Goal: Contribute content: Add original content to the website for others to see

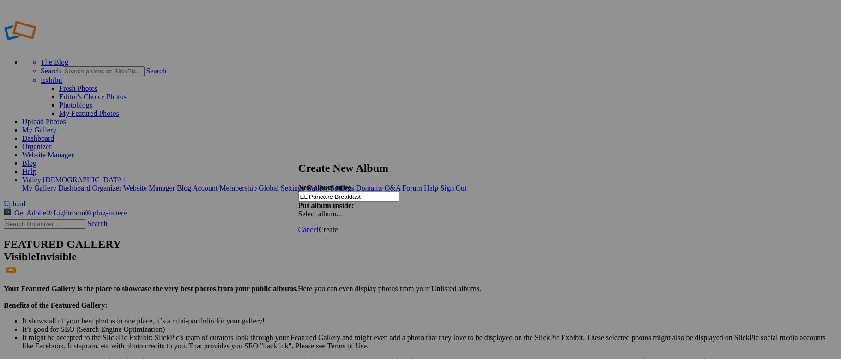
type input "EL Pancake Breakfast"
click at [338, 226] on span "Create" at bounding box center [328, 230] width 19 height 8
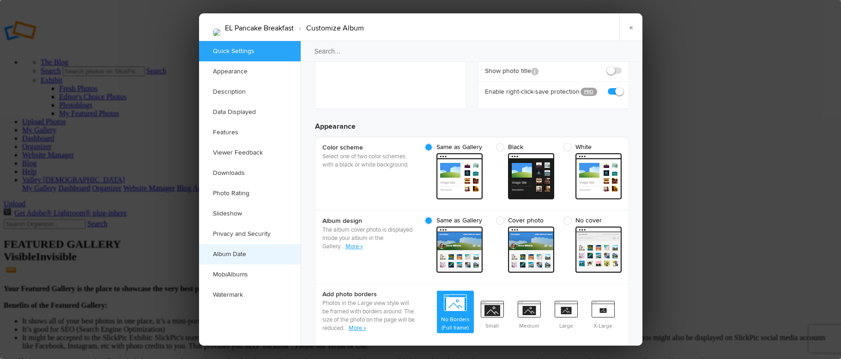
scroll to position [256, 0]
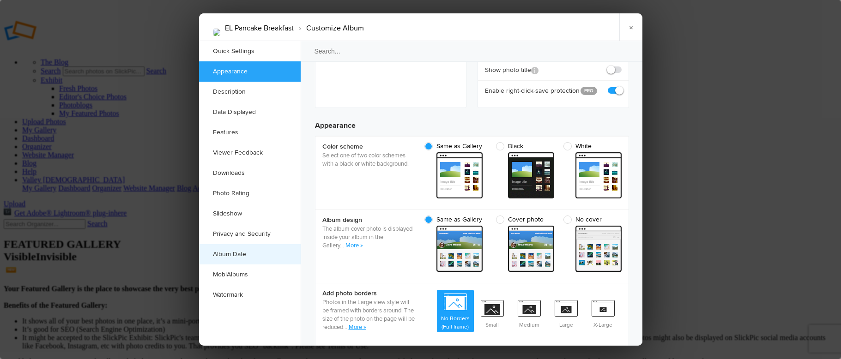
click at [248, 249] on link "Album Date" at bounding box center [250, 254] width 102 height 20
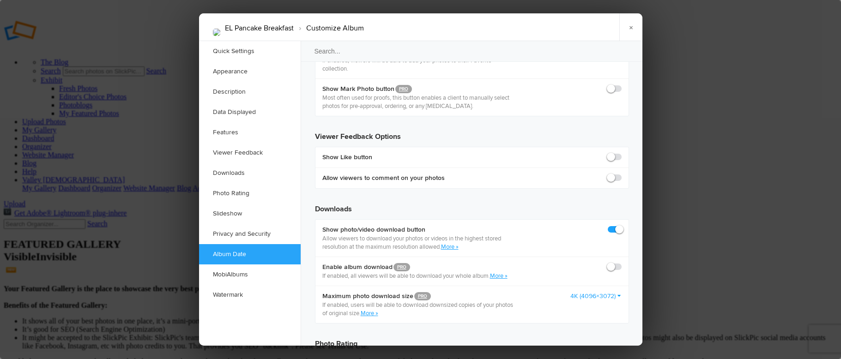
scroll to position [1893, 0]
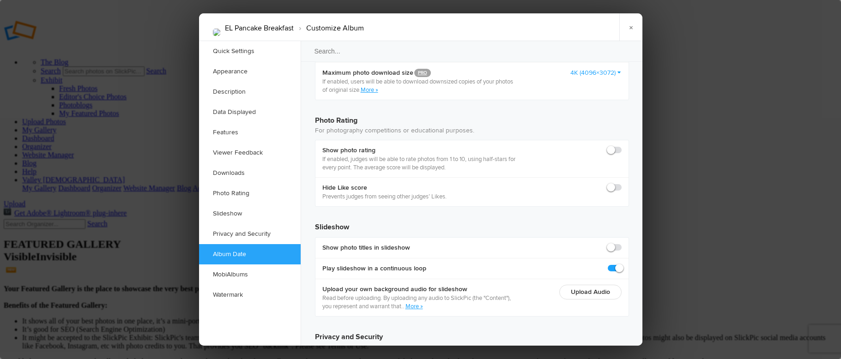
drag, startPoint x: 381, startPoint y: 230, endPoint x: 390, endPoint y: 232, distance: 10.0
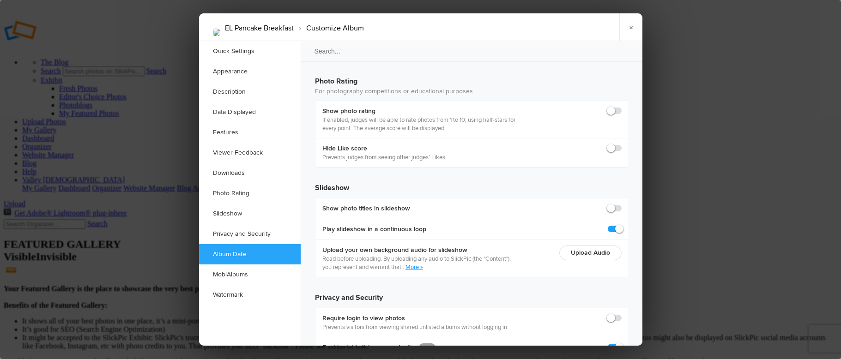
scroll to position [1933, 0]
type input "2025-09-06 09:00 AM"
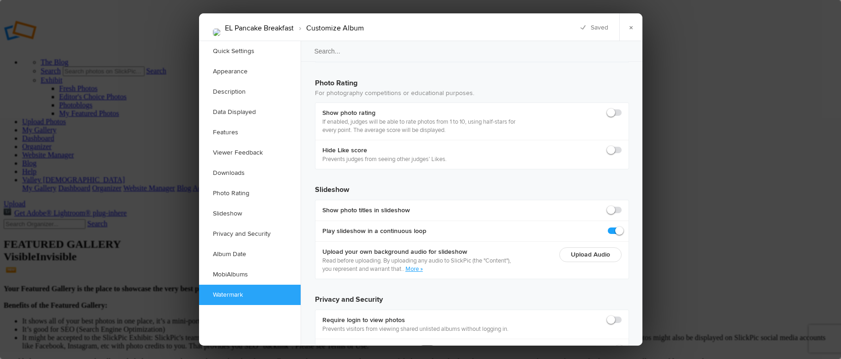
scroll to position [1739, 0]
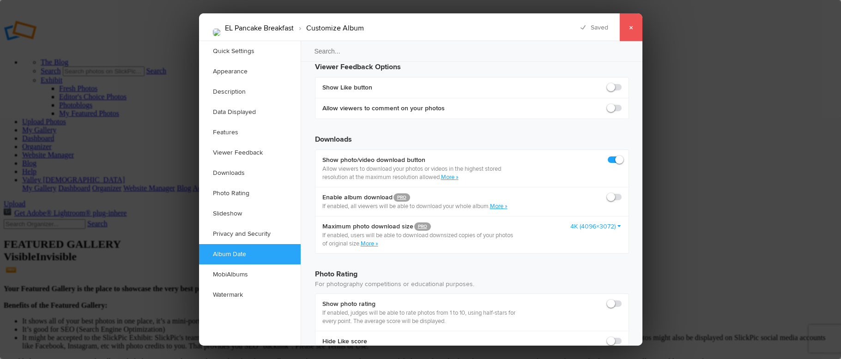
click at [635, 30] on link "×" at bounding box center [630, 27] width 23 height 28
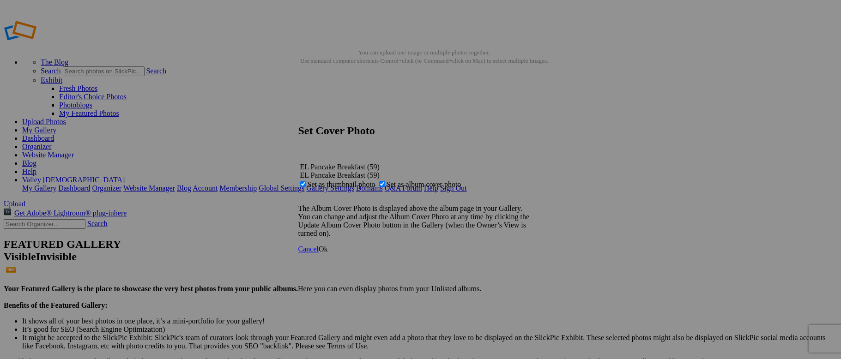
click at [375, 181] on span "Set as thumbnail photo" at bounding box center [342, 185] width 68 height 8
click at [306, 181] on input "Set as thumbnail photo" at bounding box center [303, 184] width 6 height 6
checkbox input "false"
click at [328, 253] on span "Ok" at bounding box center [323, 249] width 9 height 8
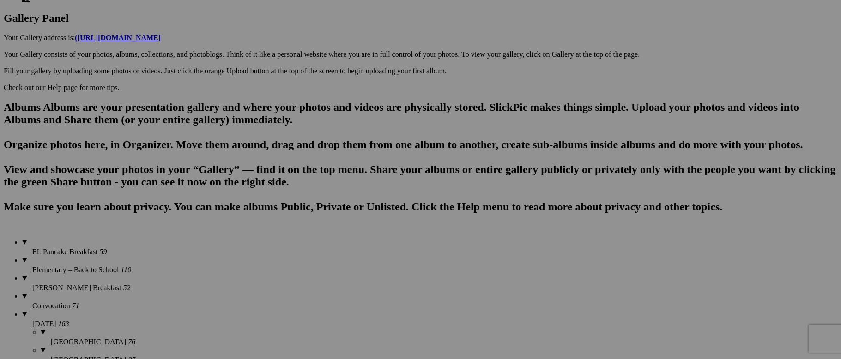
scroll to position [474, 0]
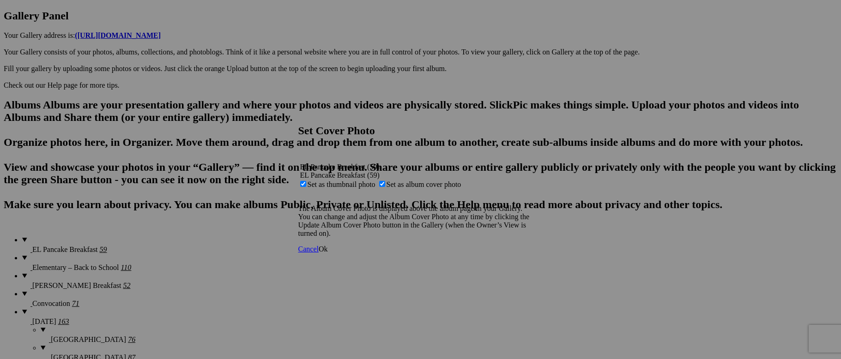
click at [375, 181] on span "Set as thumbnail photo" at bounding box center [342, 185] width 68 height 8
click at [306, 181] on input "Set as thumbnail photo" at bounding box center [303, 184] width 6 height 6
checkbox input "false"
click at [328, 253] on span "Ok" at bounding box center [323, 249] width 9 height 8
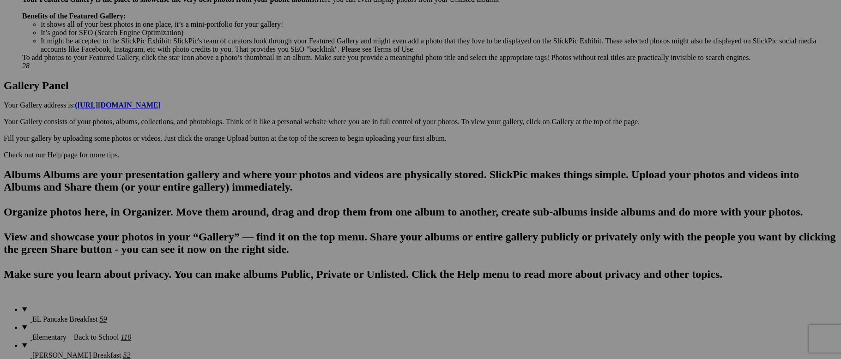
scroll to position [356, 0]
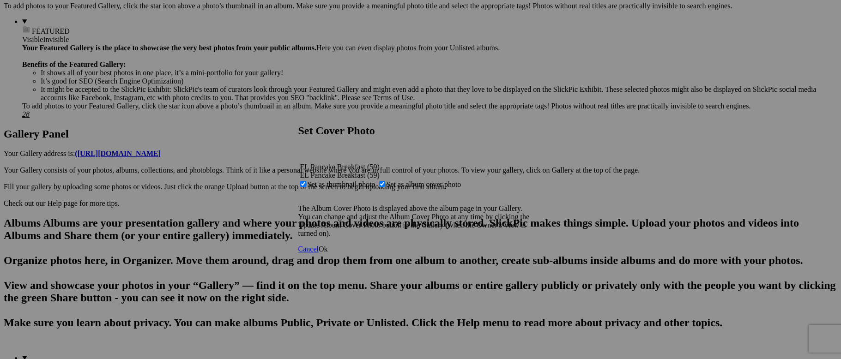
click at [414, 181] on span "Set as album cover photo" at bounding box center [424, 185] width 75 height 8
click at [385, 181] on input "Set as album cover photo" at bounding box center [382, 184] width 6 height 6
checkbox input "false"
click at [328, 253] on link "Ok" at bounding box center [323, 249] width 9 height 8
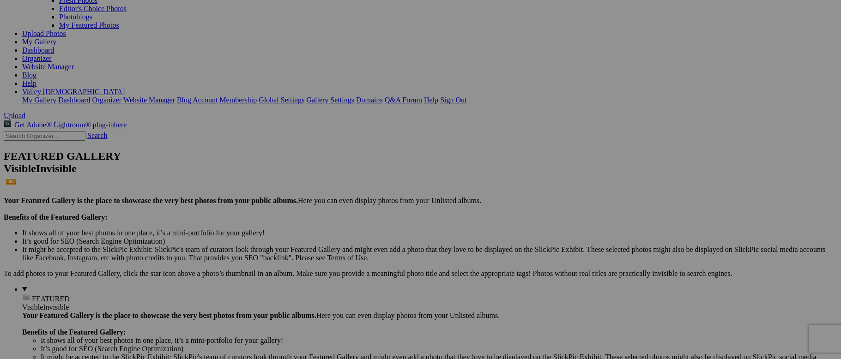
scroll to position [0, 0]
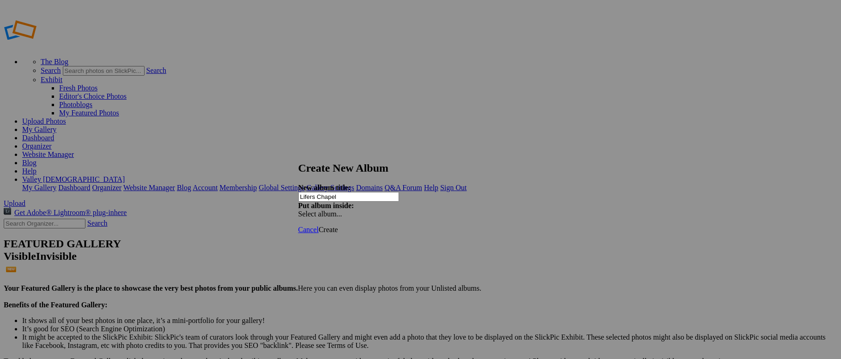
type input "Lifers Chapel"
click at [338, 226] on span "Create" at bounding box center [328, 230] width 19 height 8
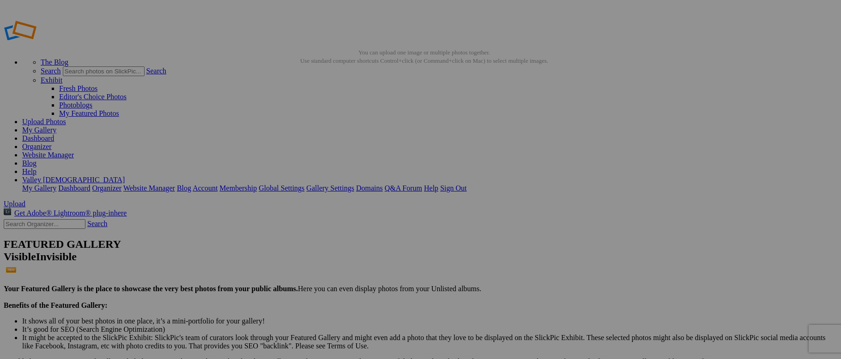
type input "Lifers Chapel"
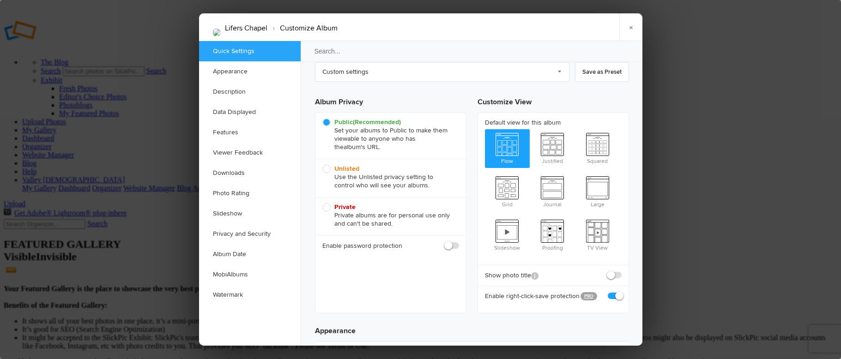
scroll to position [53, 0]
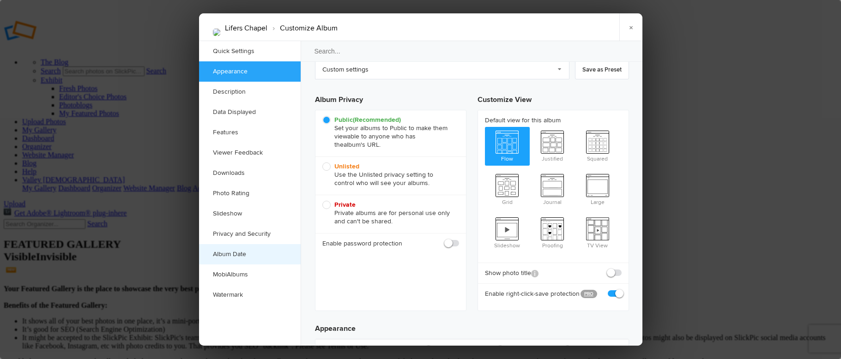
click at [251, 254] on link "Album Date" at bounding box center [250, 254] width 102 height 20
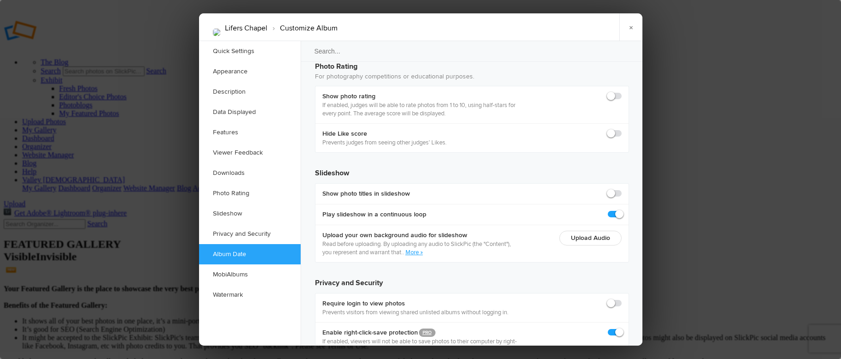
scroll to position [1947, 0]
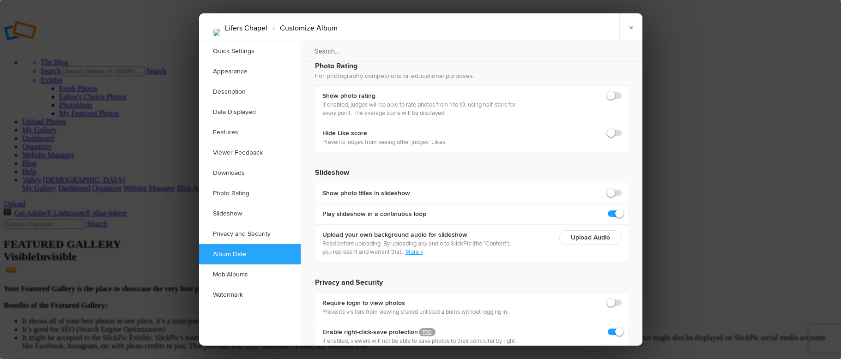
type input "2025-09-04 09:00 AM"
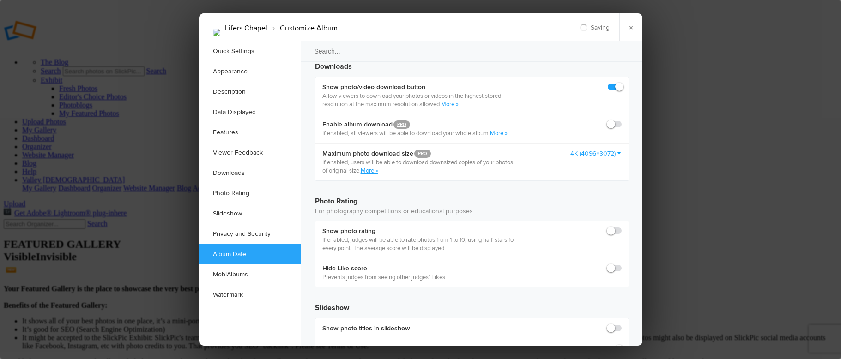
scroll to position [1786, 0]
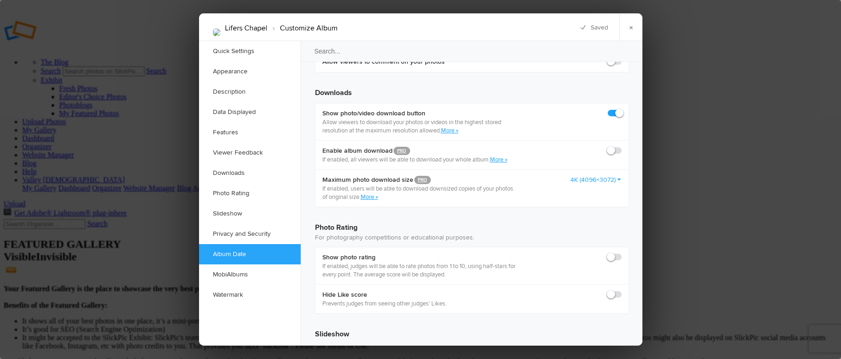
drag, startPoint x: 630, startPoint y: 29, endPoint x: 620, endPoint y: 52, distance: 25.7
click at [630, 29] on link "×" at bounding box center [630, 27] width 23 height 28
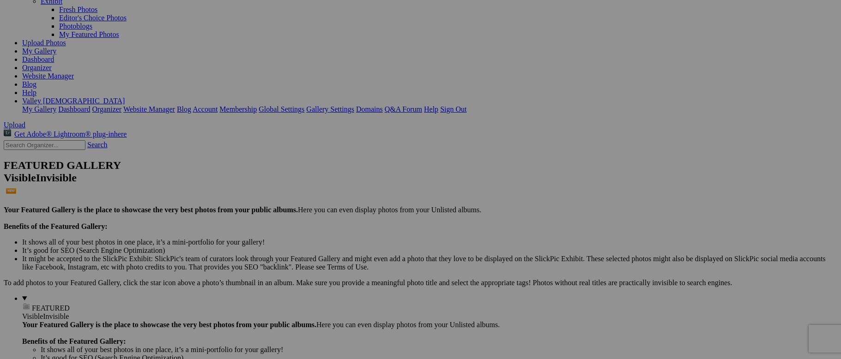
scroll to position [0, 0]
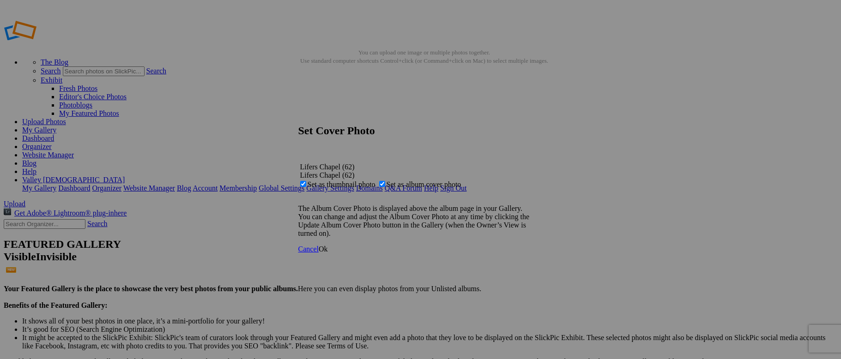
click at [375, 181] on span "Set as thumbnail photo" at bounding box center [342, 185] width 68 height 8
click at [306, 181] on input "Set as thumbnail photo" at bounding box center [303, 184] width 6 height 6
checkbox input "false"
click at [328, 253] on link "Ok" at bounding box center [323, 249] width 9 height 8
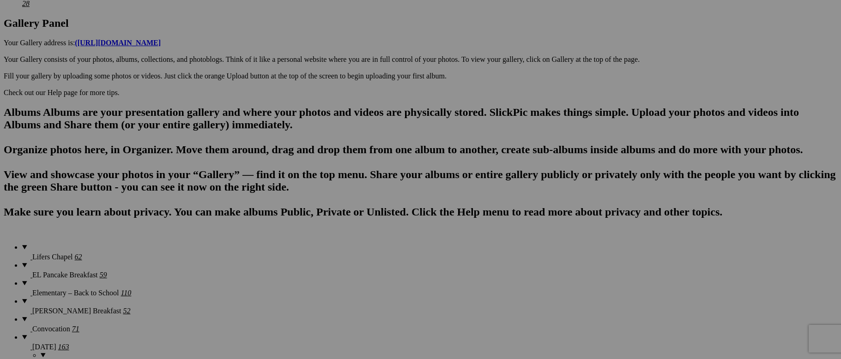
scroll to position [468, 0]
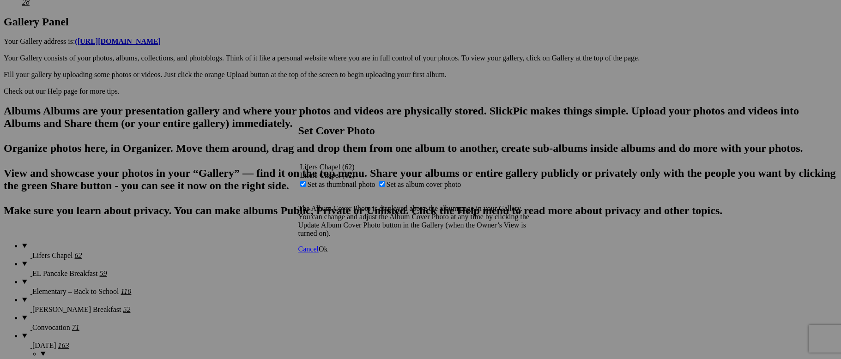
click at [416, 181] on span "Set as album cover photo" at bounding box center [424, 185] width 75 height 8
click at [385, 181] on input "Set as album cover photo" at bounding box center [382, 184] width 6 height 6
checkbox input "false"
click at [328, 253] on link "Ok" at bounding box center [323, 249] width 9 height 8
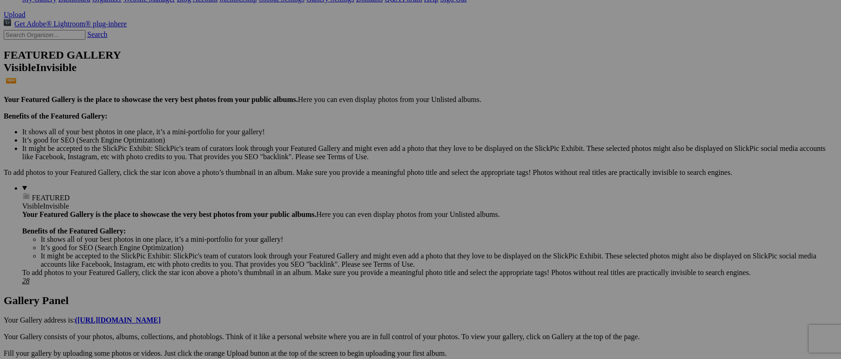
scroll to position [0, 0]
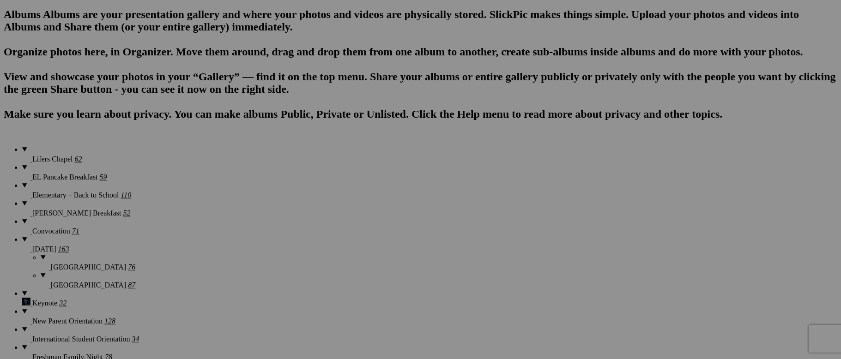
scroll to position [566, 0]
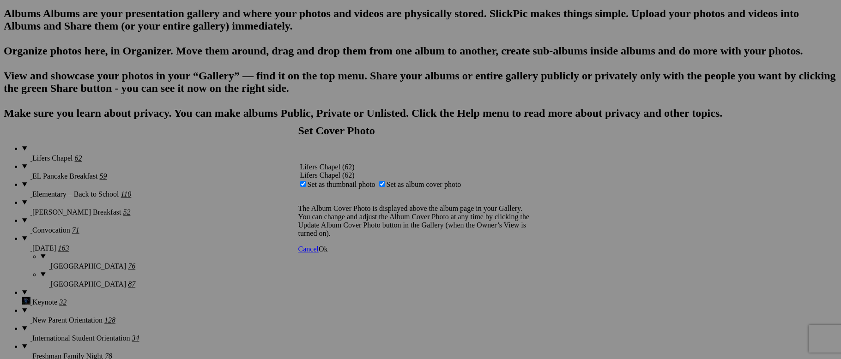
click at [375, 181] on span "Set as thumbnail photo" at bounding box center [342, 185] width 68 height 8
click at [306, 181] on input "Set as thumbnail photo" at bounding box center [303, 184] width 6 height 6
checkbox input "false"
click at [328, 253] on span "Ok" at bounding box center [323, 249] width 9 height 8
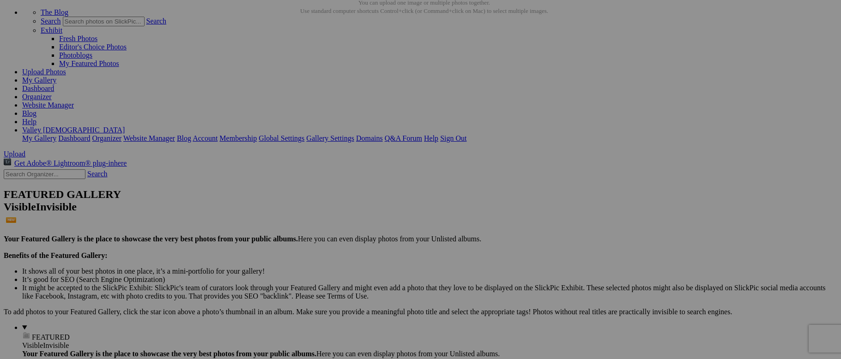
scroll to position [0, 0]
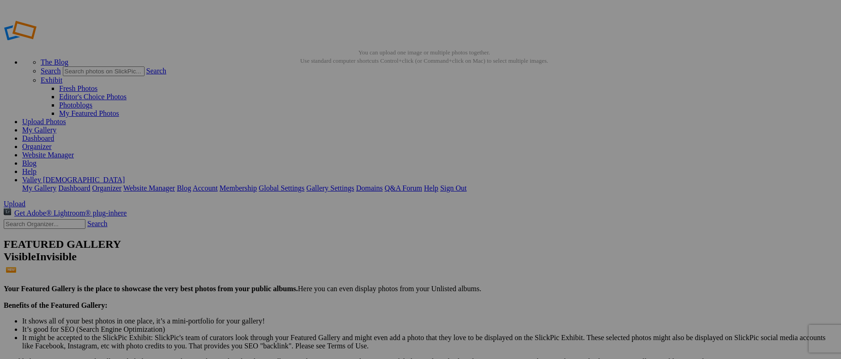
drag, startPoint x: 115, startPoint y: 126, endPoint x: 3, endPoint y: 122, distance: 112.3
click at [56, 126] on link "My Gallery" at bounding box center [39, 130] width 34 height 8
drag, startPoint x: 7, startPoint y: 124, endPoint x: 4, endPoint y: 176, distance: 52.8
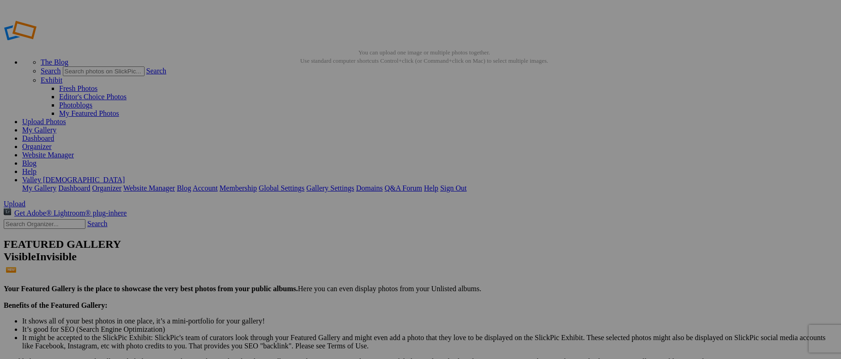
drag, startPoint x: 4, startPoint y: 96, endPoint x: 3, endPoint y: 117, distance: 21.3
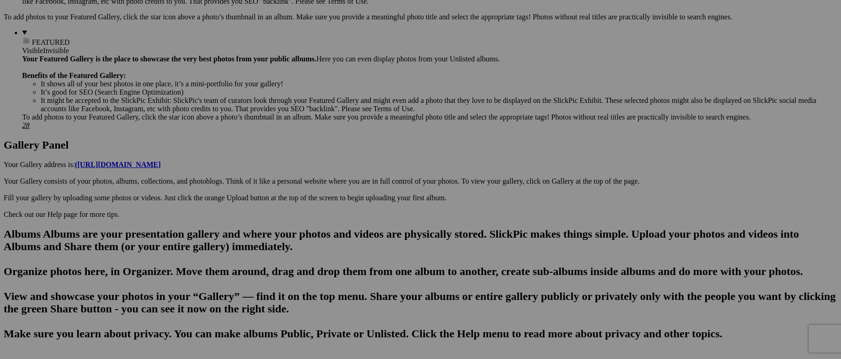
scroll to position [351, 0]
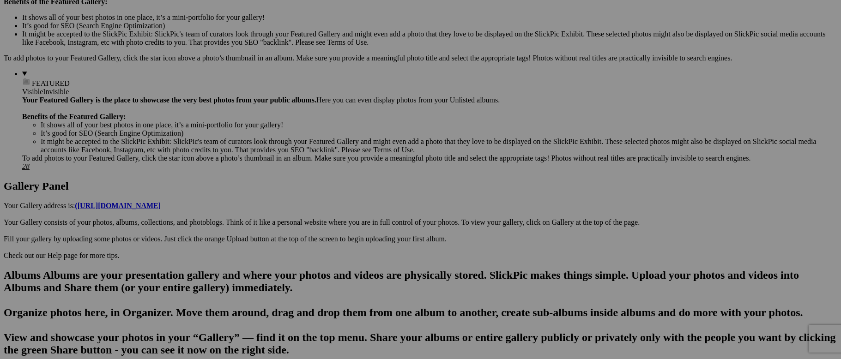
scroll to position [303, 0]
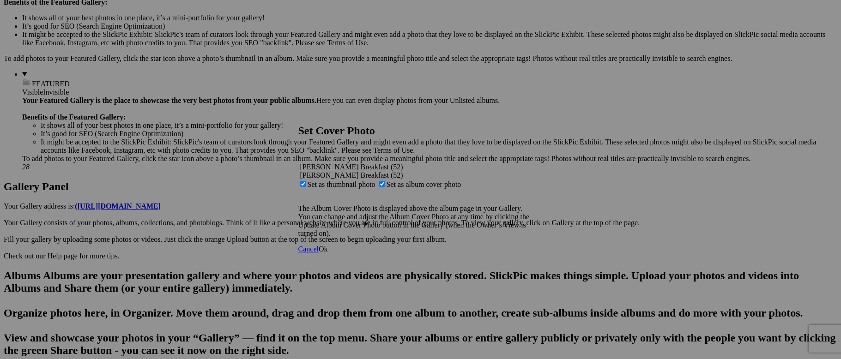
click at [375, 181] on span "Set as thumbnail photo" at bounding box center [342, 185] width 68 height 8
click at [306, 181] on input "Set as thumbnail photo" at bounding box center [303, 184] width 6 height 6
checkbox input "false"
click at [328, 253] on span "Ok" at bounding box center [323, 249] width 9 height 8
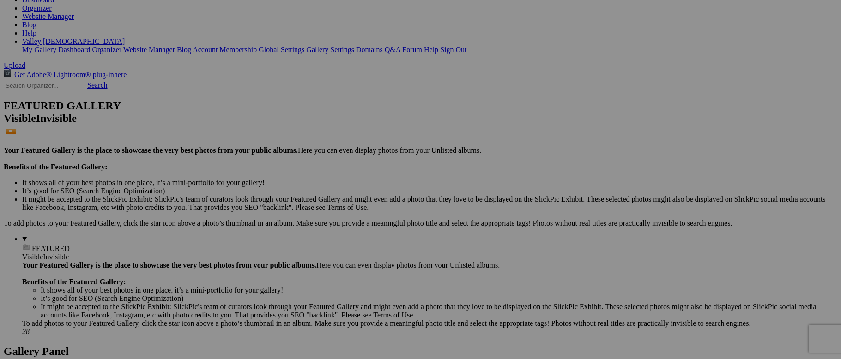
scroll to position [0, 0]
